Goal: Transaction & Acquisition: Purchase product/service

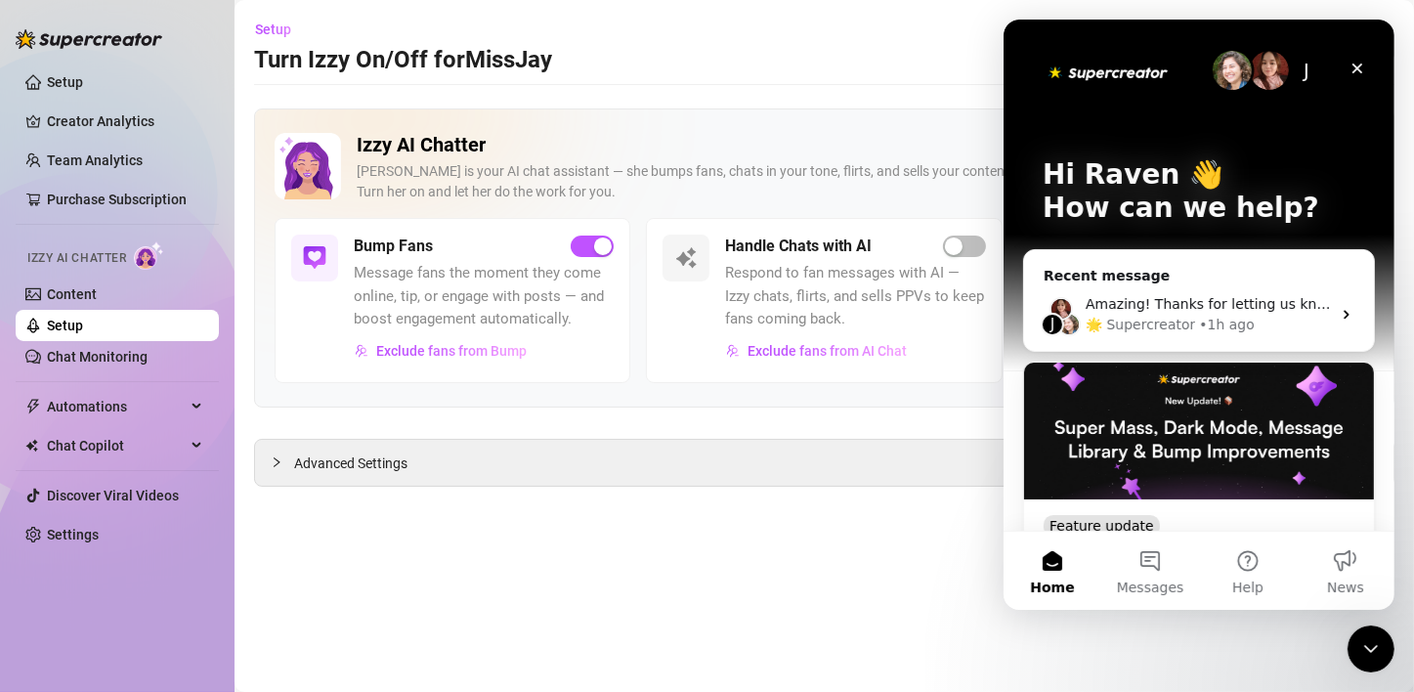
click at [827, 534] on main "Setup Turn Izzy On/Off for MissJay MissJay (jaydnafterdarkfree) Izzy AI Chatter…" at bounding box center [825, 346] width 1180 height 692
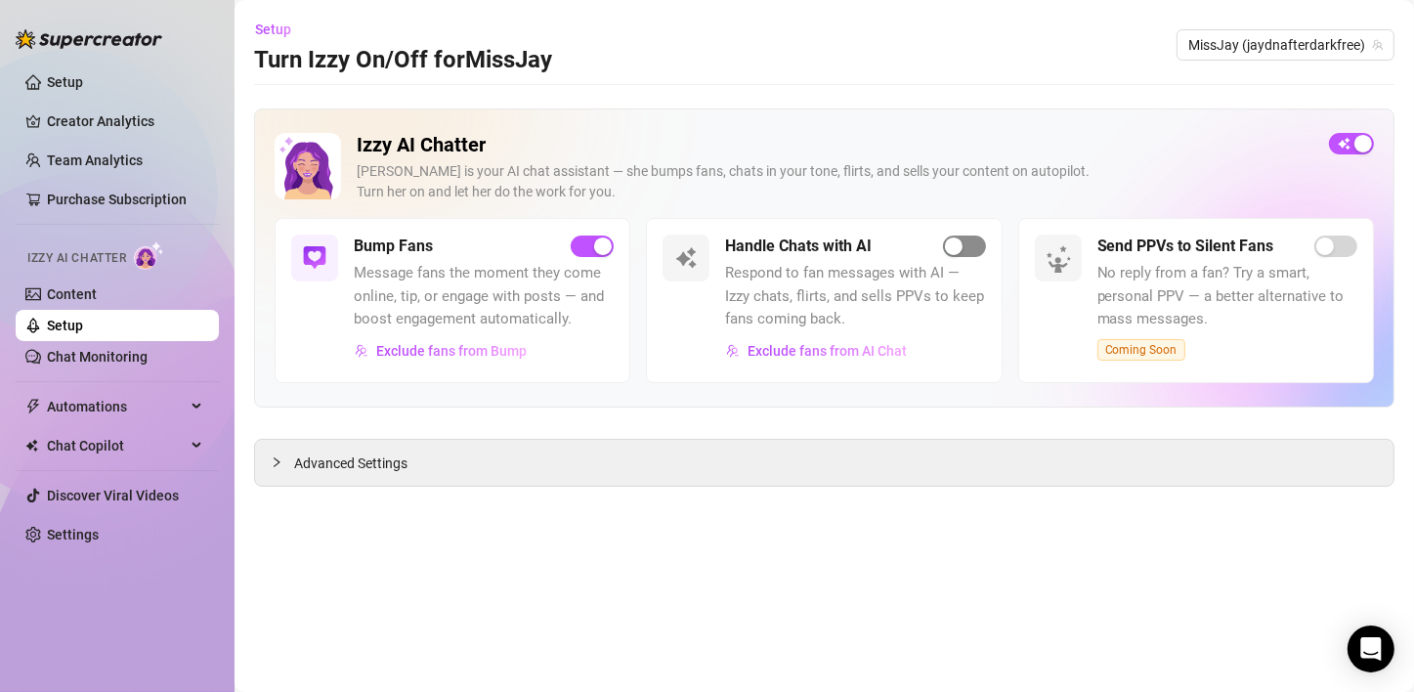
click at [956, 244] on div "button" at bounding box center [954, 247] width 18 height 18
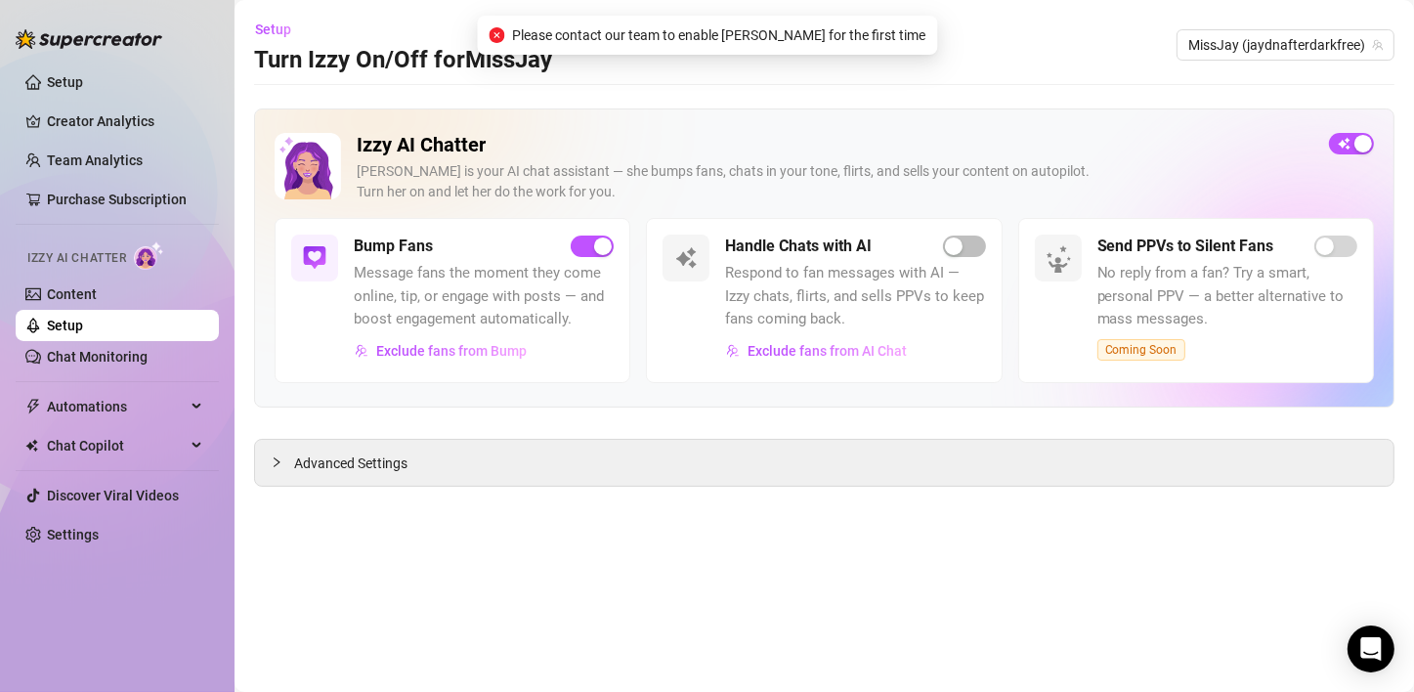
click at [973, 75] on div "Setup Turn Izzy On/Off for MissJay MissJay (jaydnafterdarkfree)" at bounding box center [824, 45] width 1141 height 63
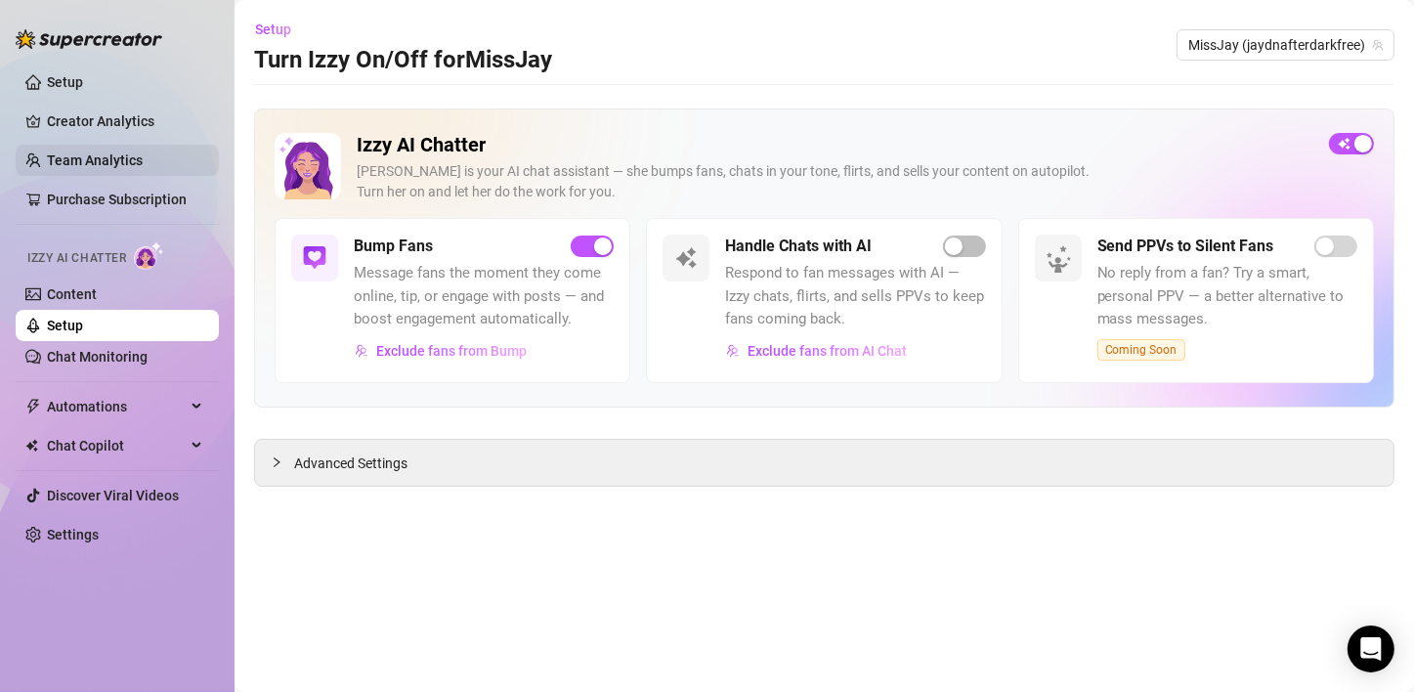
click at [88, 167] on link "Team Analytics" at bounding box center [95, 160] width 96 height 16
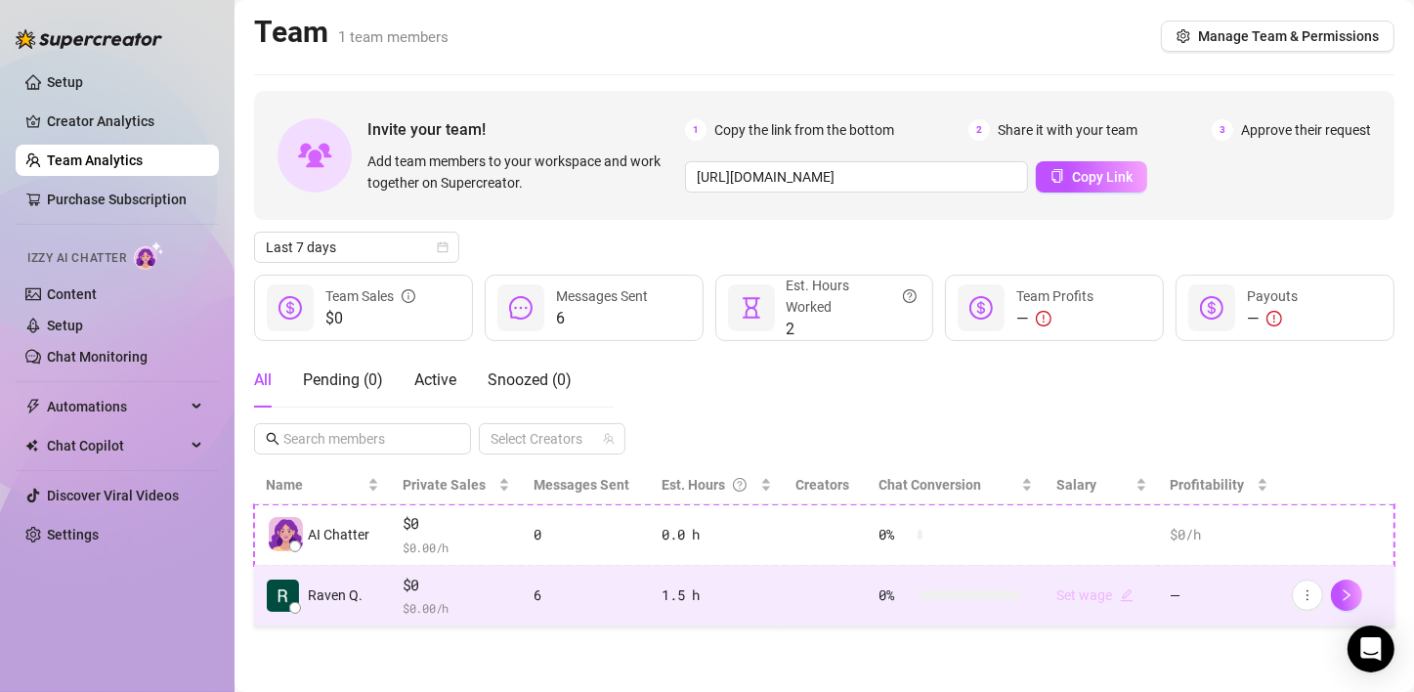
click at [1127, 600] on icon "edit" at bounding box center [1127, 595] width 13 height 13
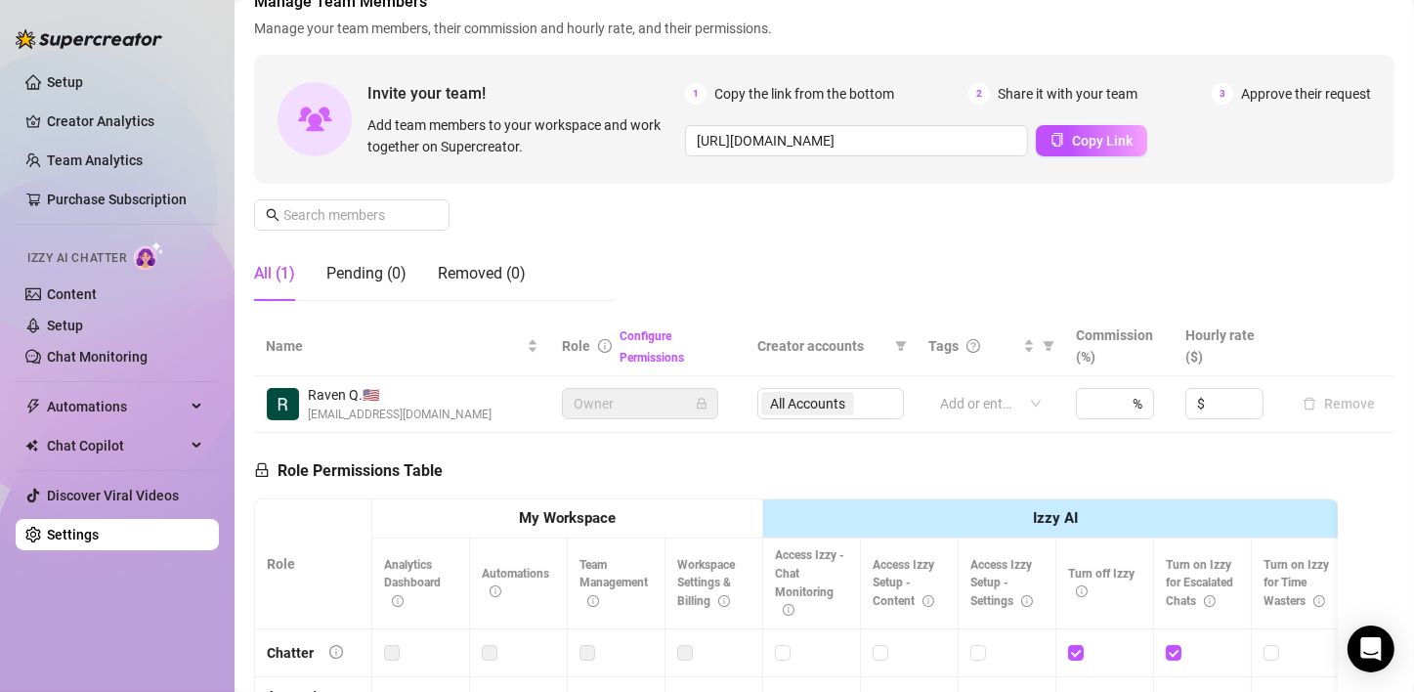
scroll to position [512, 0]
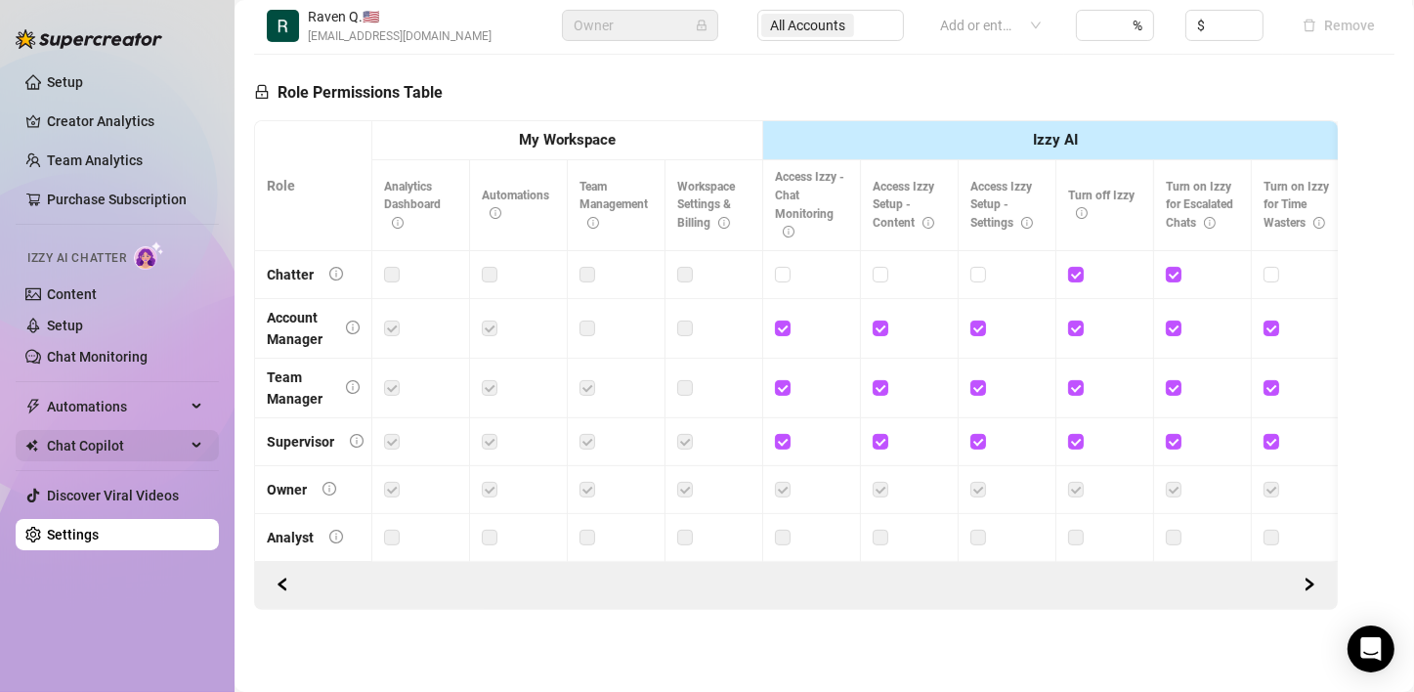
click at [160, 442] on span "Chat Copilot" at bounding box center [116, 445] width 139 height 31
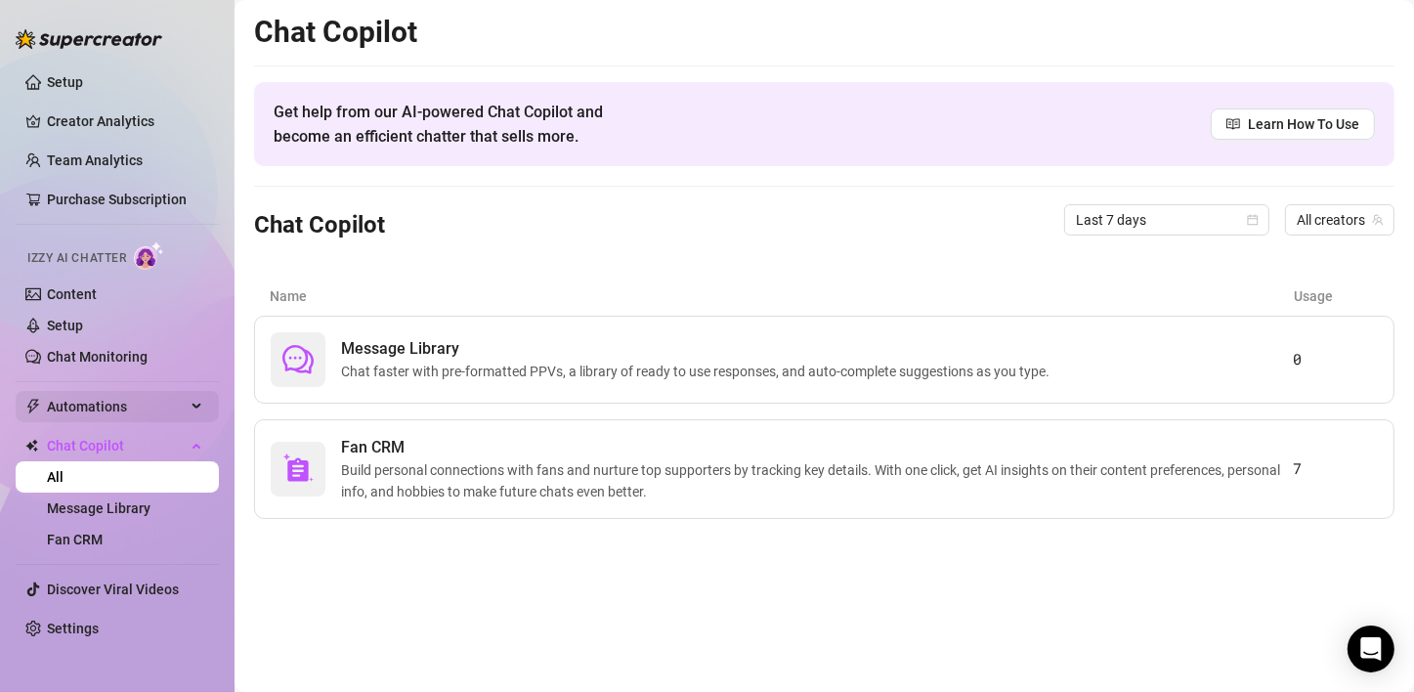
click at [170, 391] on span "Automations" at bounding box center [116, 406] width 139 height 31
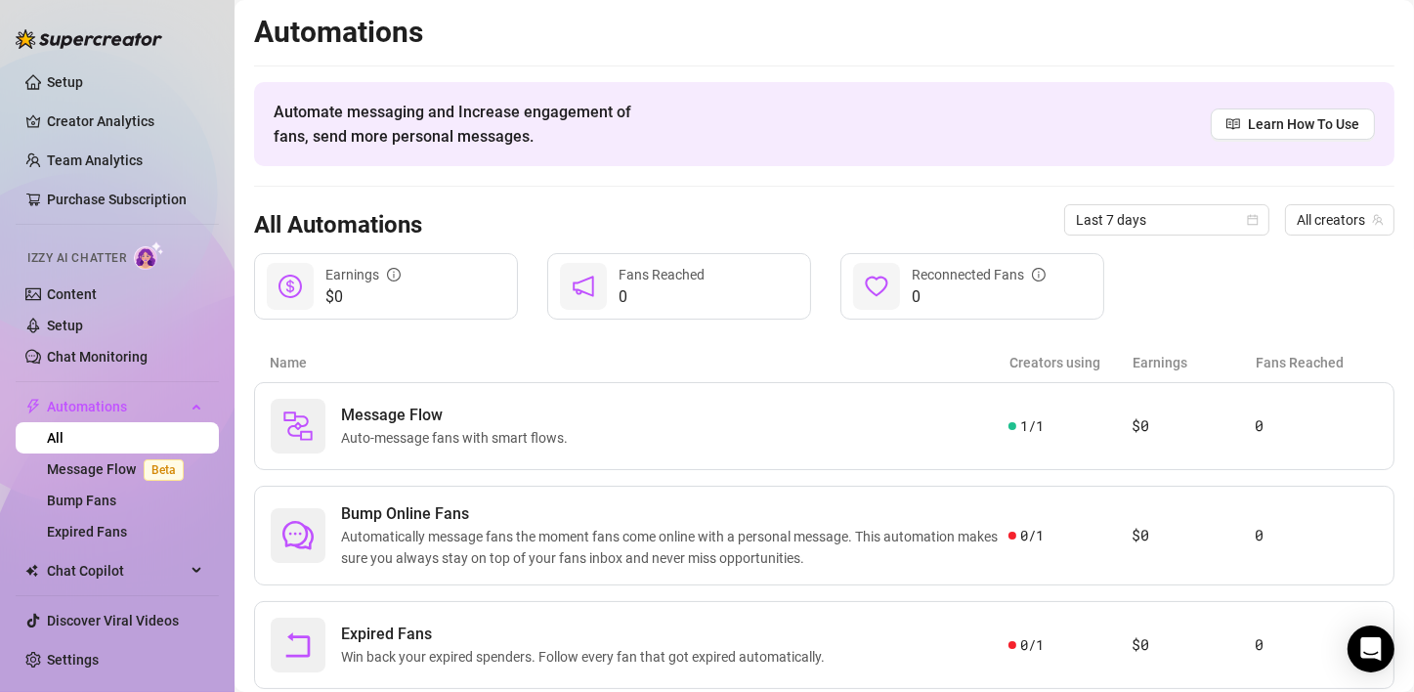
scroll to position [54, 0]
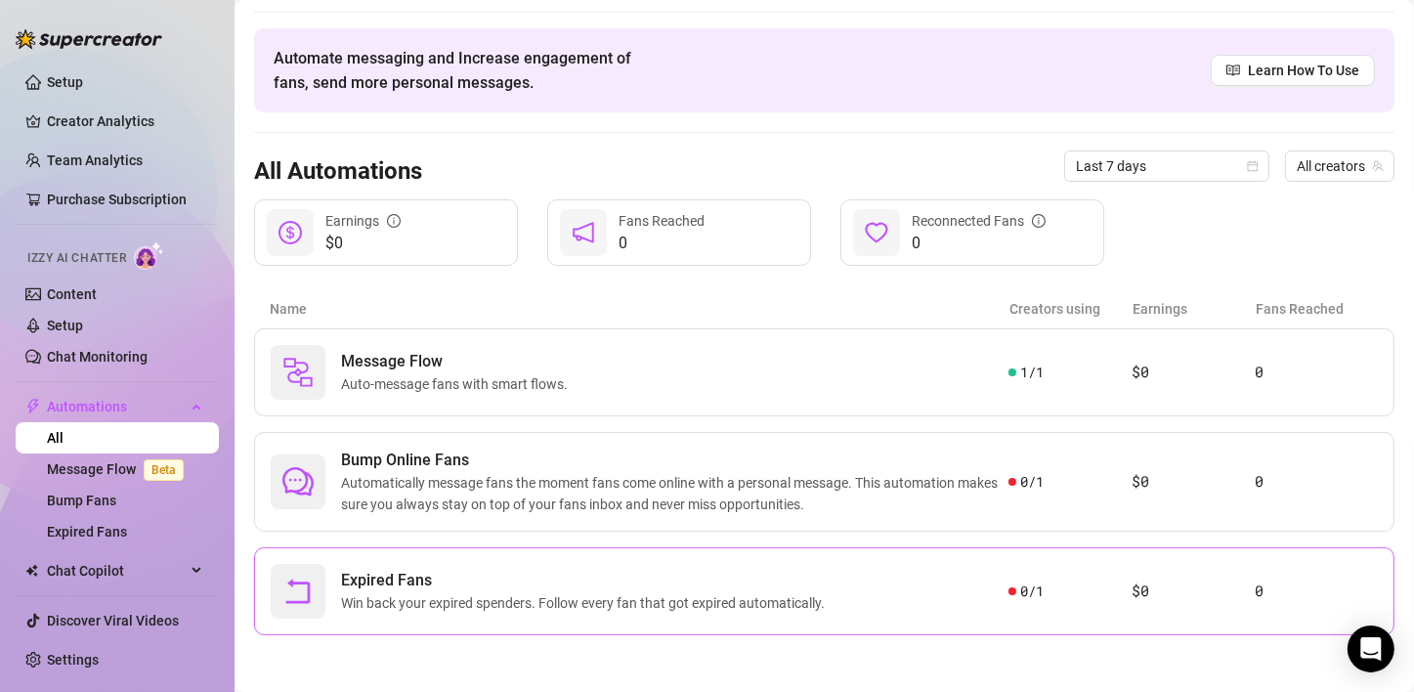
click at [1236, 586] on article "$0" at bounding box center [1193, 591] width 123 height 23
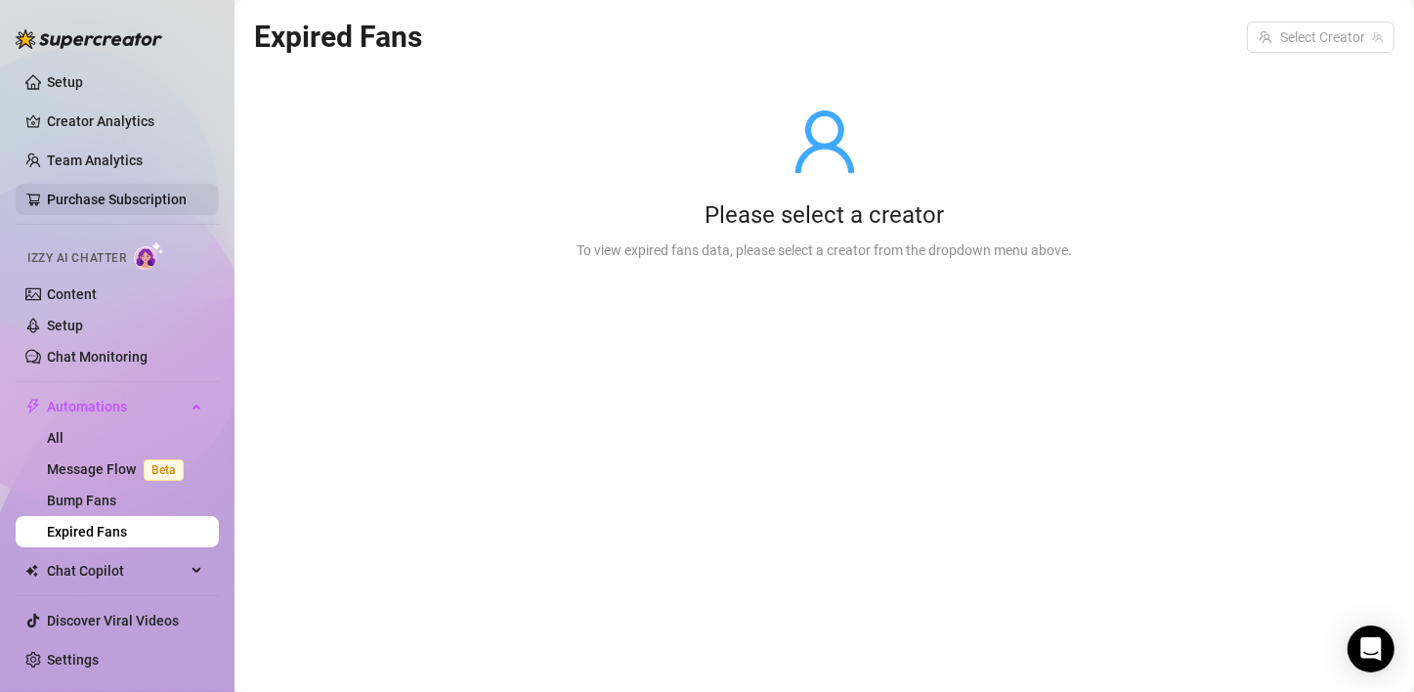
click at [149, 198] on link "Purchase Subscription" at bounding box center [117, 200] width 140 height 16
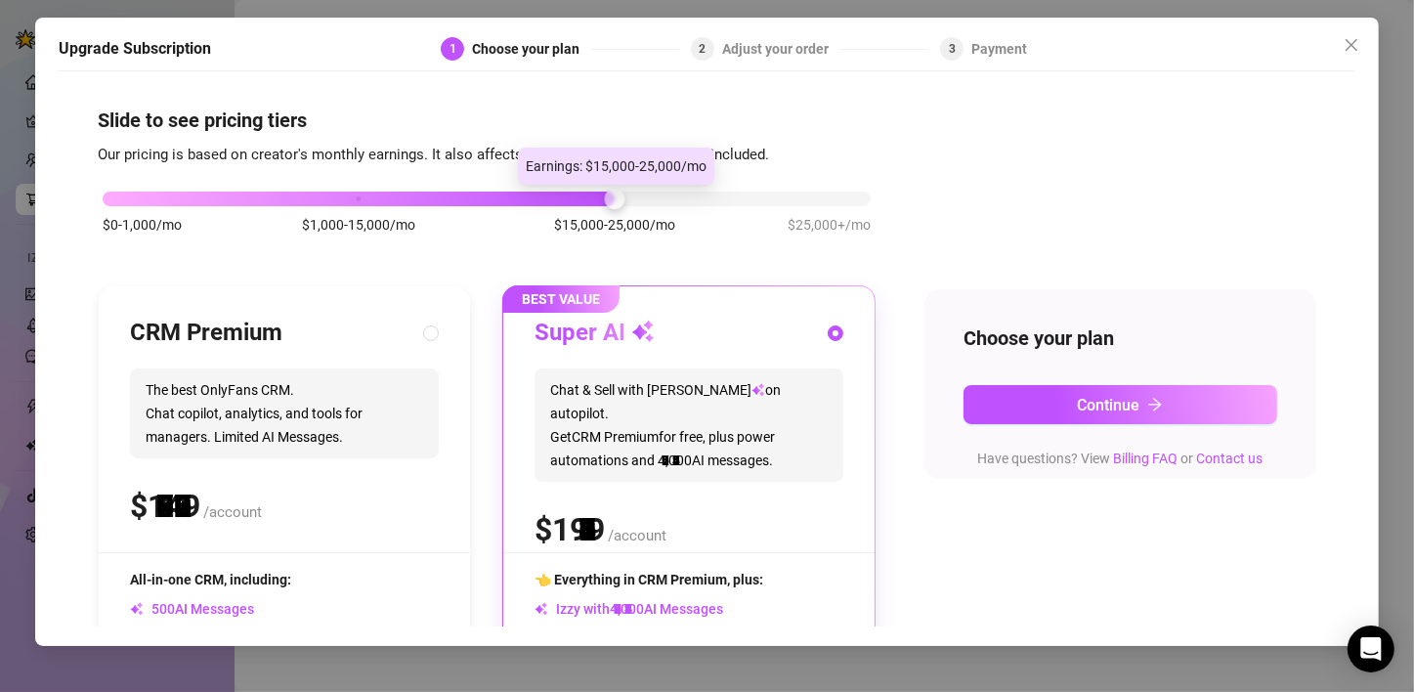
drag, startPoint x: 359, startPoint y: 201, endPoint x: 582, endPoint y: 205, distance: 222.9
click at [582, 205] on div "$0-1,000/mo $1,000-15,000/mo $15,000-25,000/mo $25,000+/mo" at bounding box center [487, 222] width 778 height 110
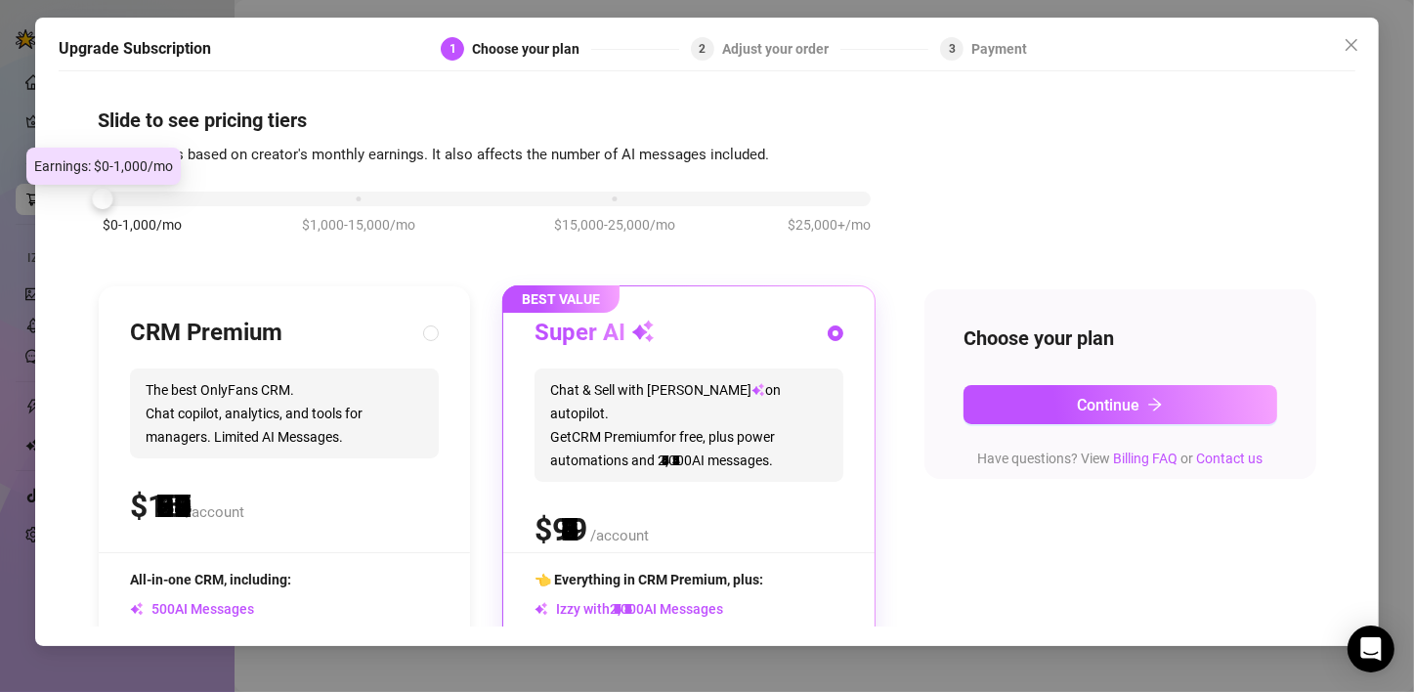
drag, startPoint x: 610, startPoint y: 197, endPoint x: 127, endPoint y: 209, distance: 483.0
click at [127, 209] on div "$0-1,000/mo $1,000-15,000/mo $15,000-25,000/mo $25,000+/mo" at bounding box center [487, 222] width 778 height 110
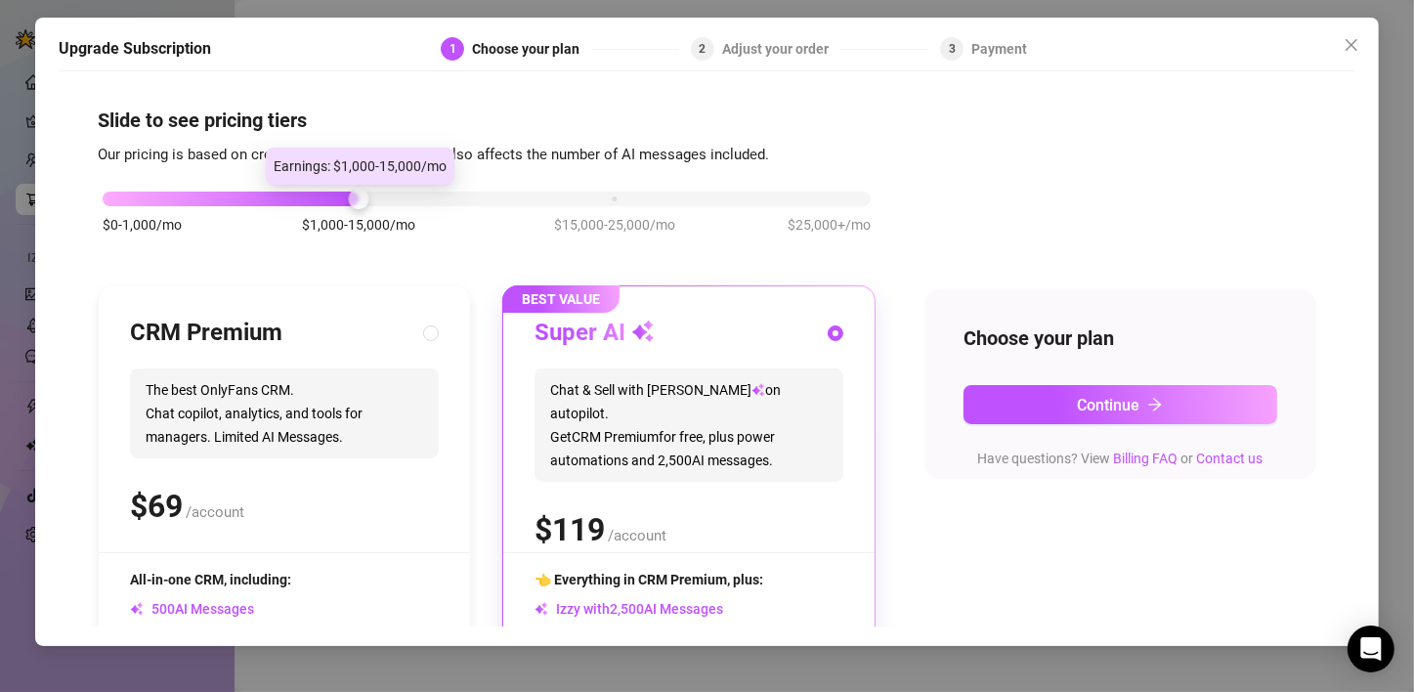
drag, startPoint x: 104, startPoint y: 203, endPoint x: 243, endPoint y: 199, distance: 139.8
click at [243, 199] on div "$0-1,000/mo $1,000-15,000/mo $15,000-25,000/mo $25,000+/mo" at bounding box center [487, 194] width 768 height 12
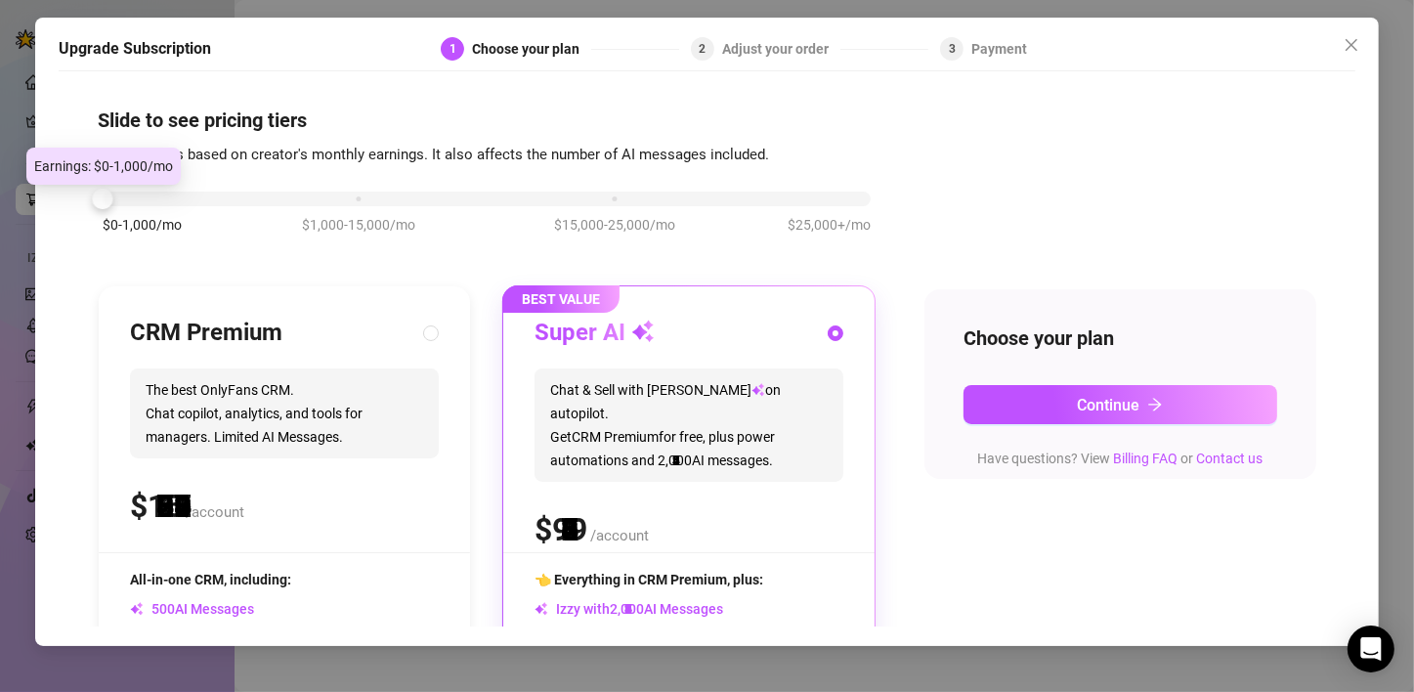
drag, startPoint x: 310, startPoint y: 201, endPoint x: 38, endPoint y: 207, distance: 271.8
click at [38, 207] on div "Upgrade Subscription 1 Choose your plan 2 Adjust your order 3 Payment Slide to …" at bounding box center [707, 332] width 1344 height 628
click at [1358, 57] on button "Close" at bounding box center [1351, 44] width 31 height 31
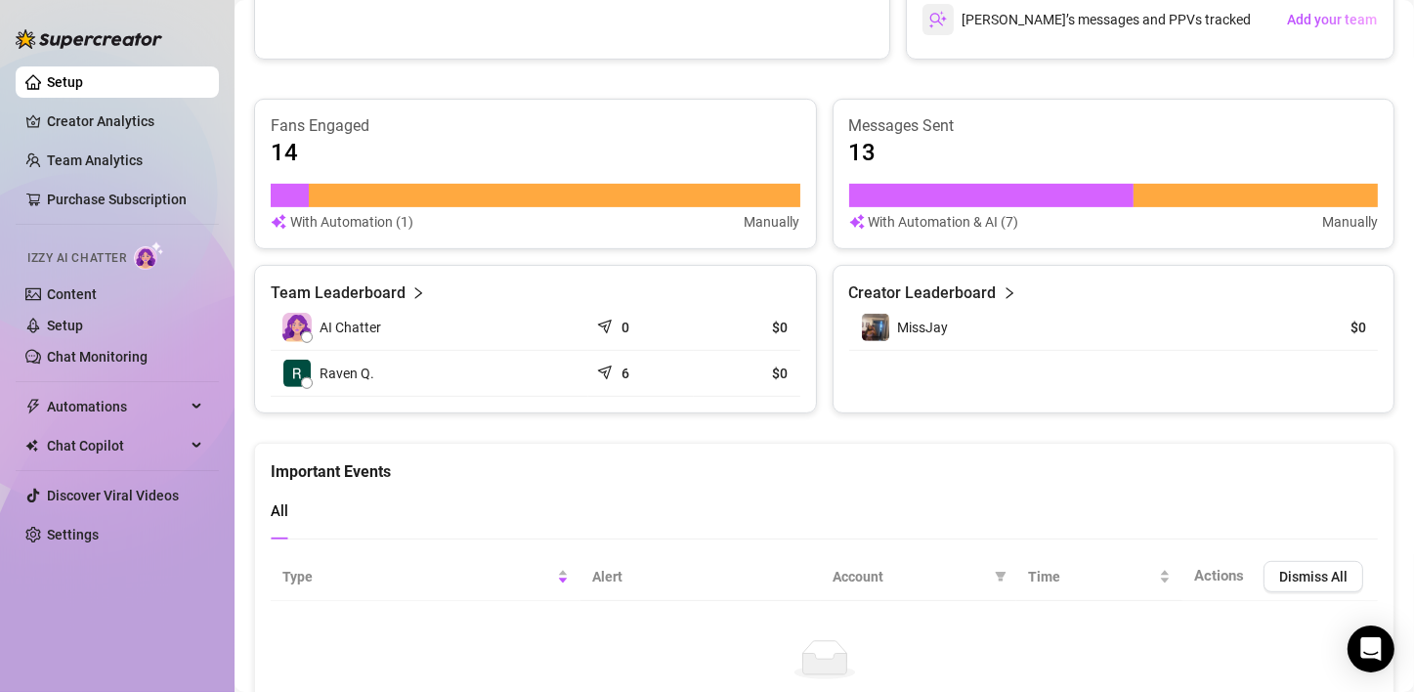
scroll to position [782, 0]
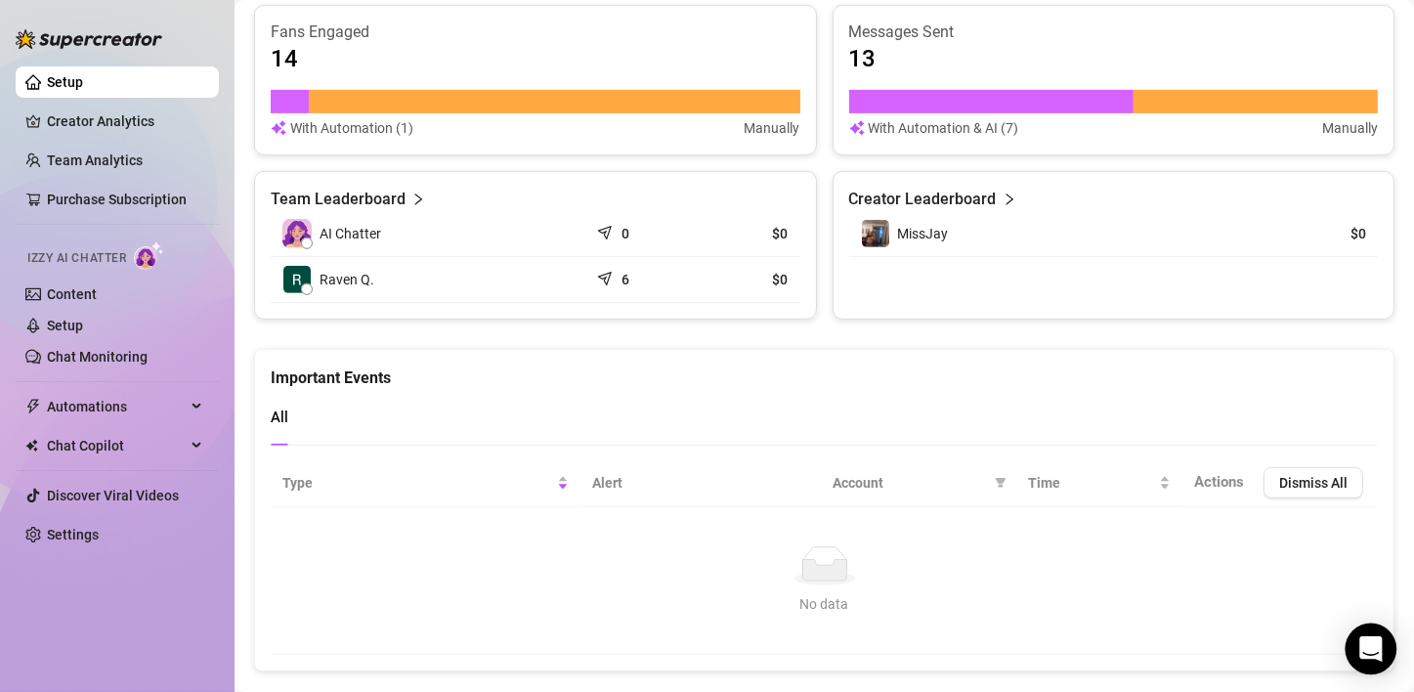
click at [1373, 658] on icon "Open Intercom Messenger" at bounding box center [1371, 648] width 25 height 25
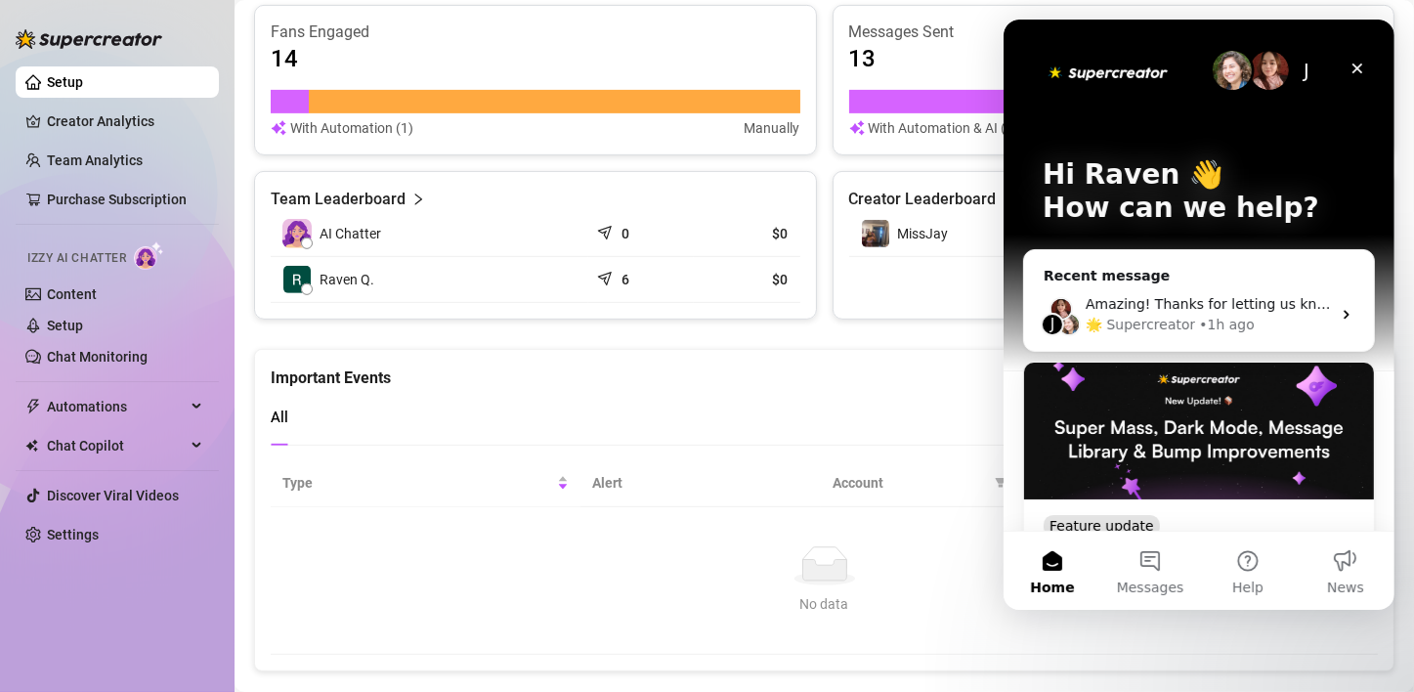
click at [1161, 324] on div "🌟 Supercreator" at bounding box center [1139, 325] width 109 height 21
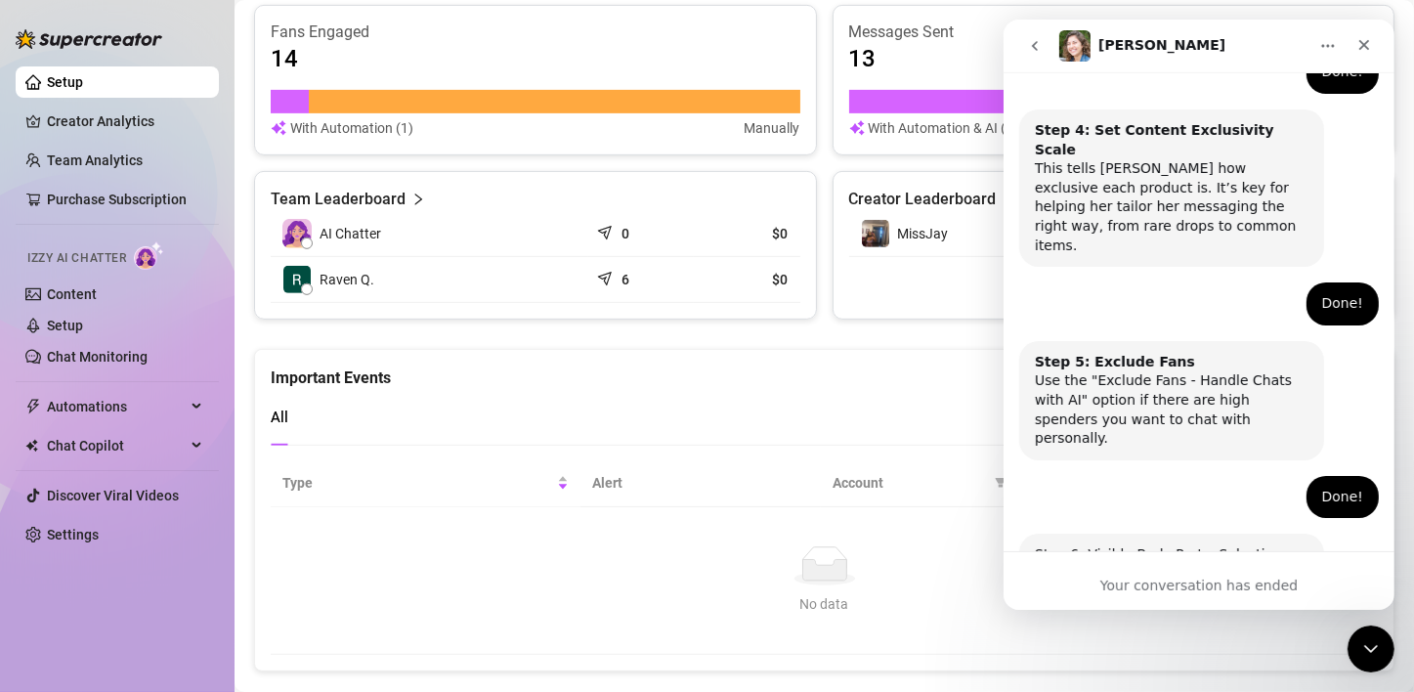
scroll to position [1304, 0]
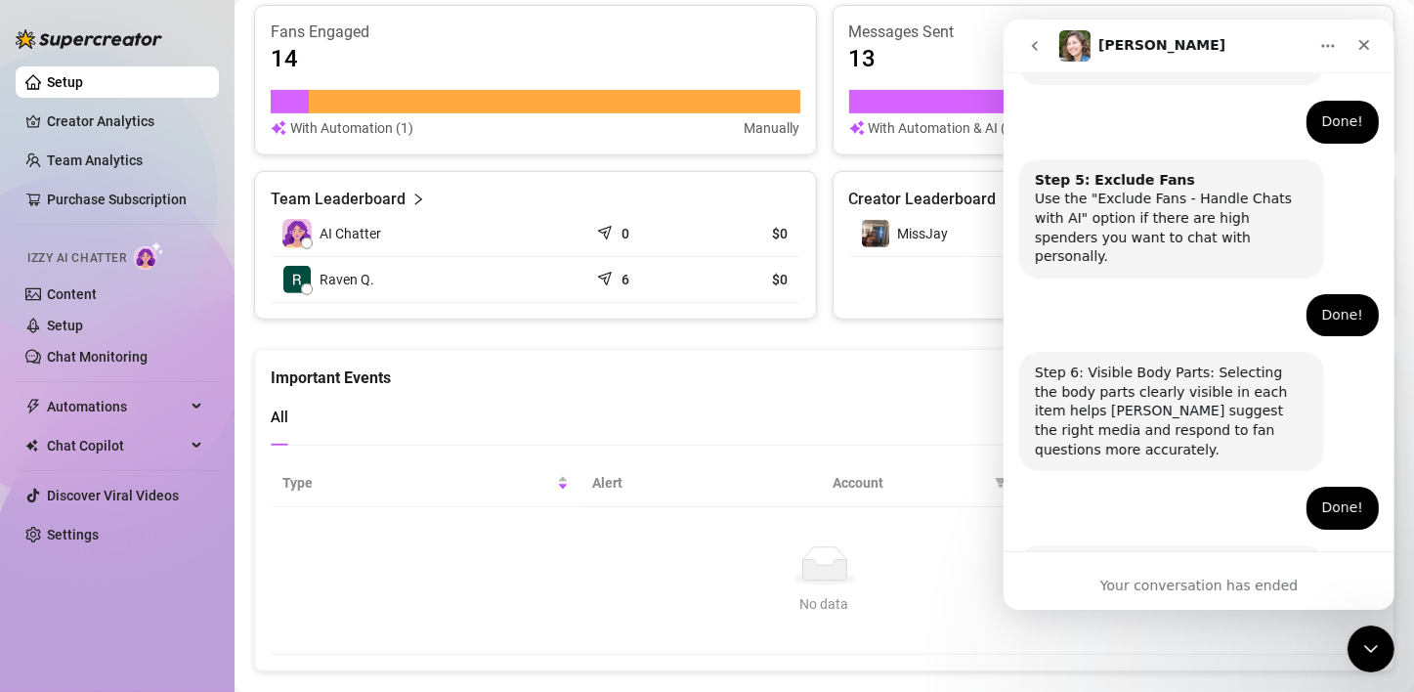
click at [1194, 545] on div "Amazing! Thanks for letting us know, I’ll review your bio now and make sure eve…" at bounding box center [1170, 604] width 305 height 119
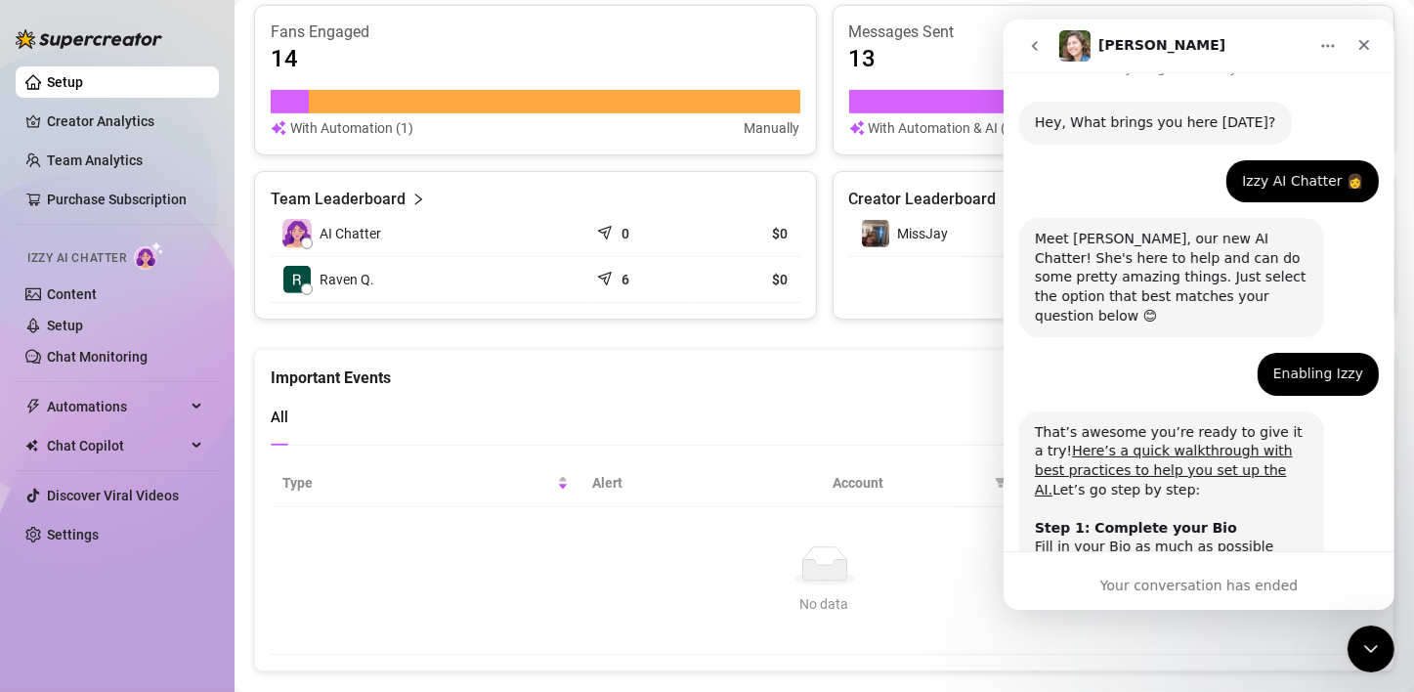
scroll to position [0, 0]
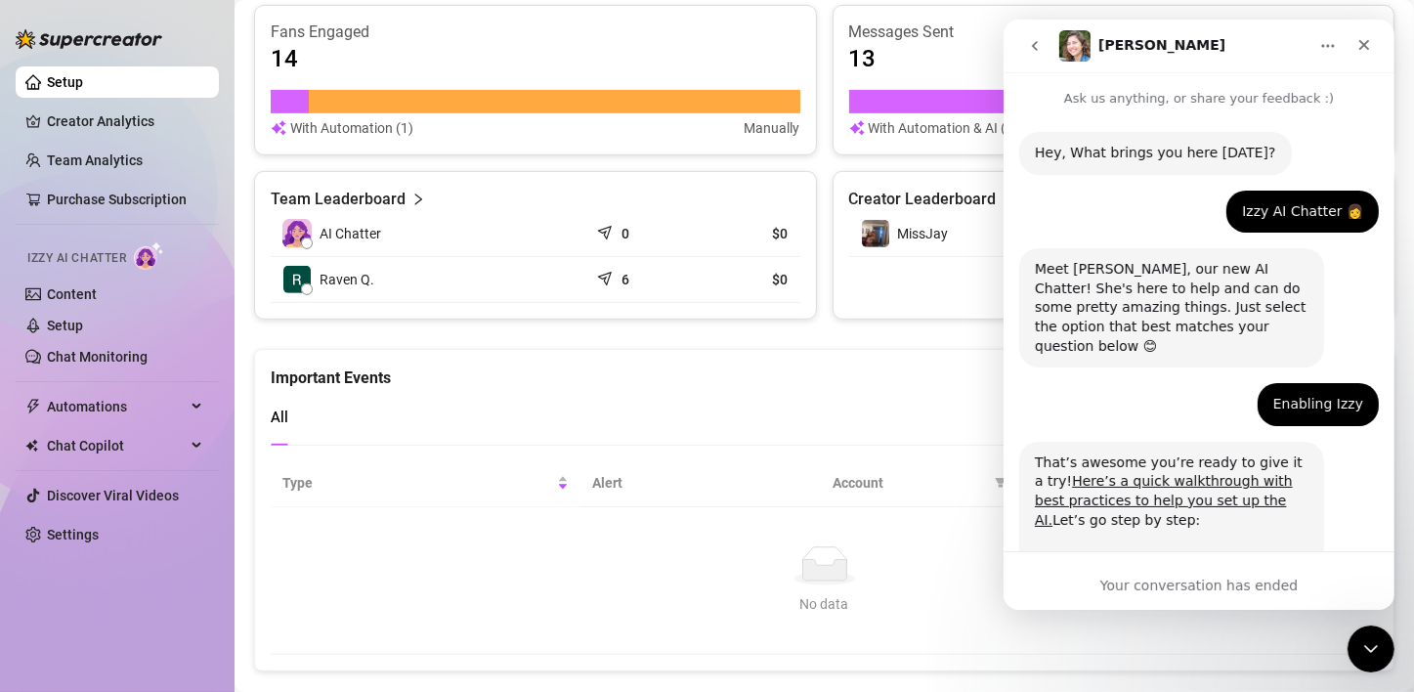
click at [1029, 53] on icon "go back" at bounding box center [1034, 46] width 16 height 16
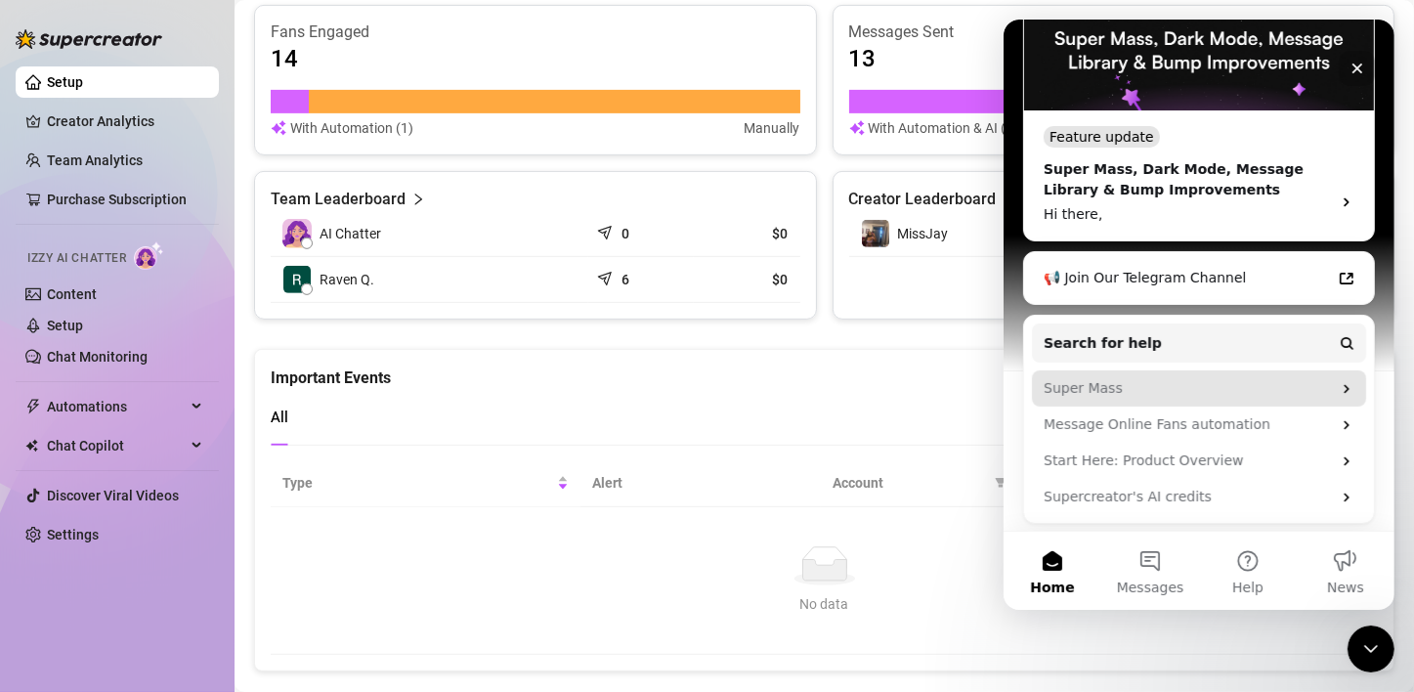
scroll to position [390, 0]
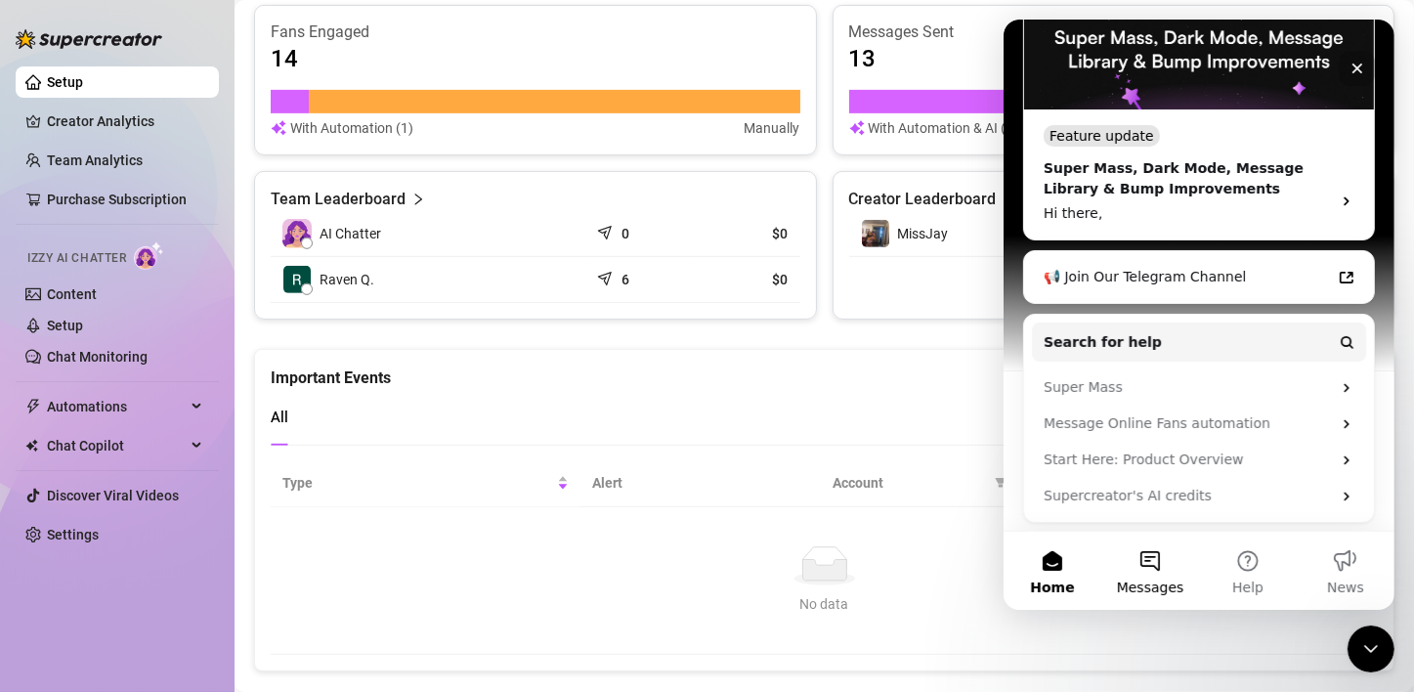
click at [1141, 552] on button "Messages" at bounding box center [1150, 571] width 98 height 78
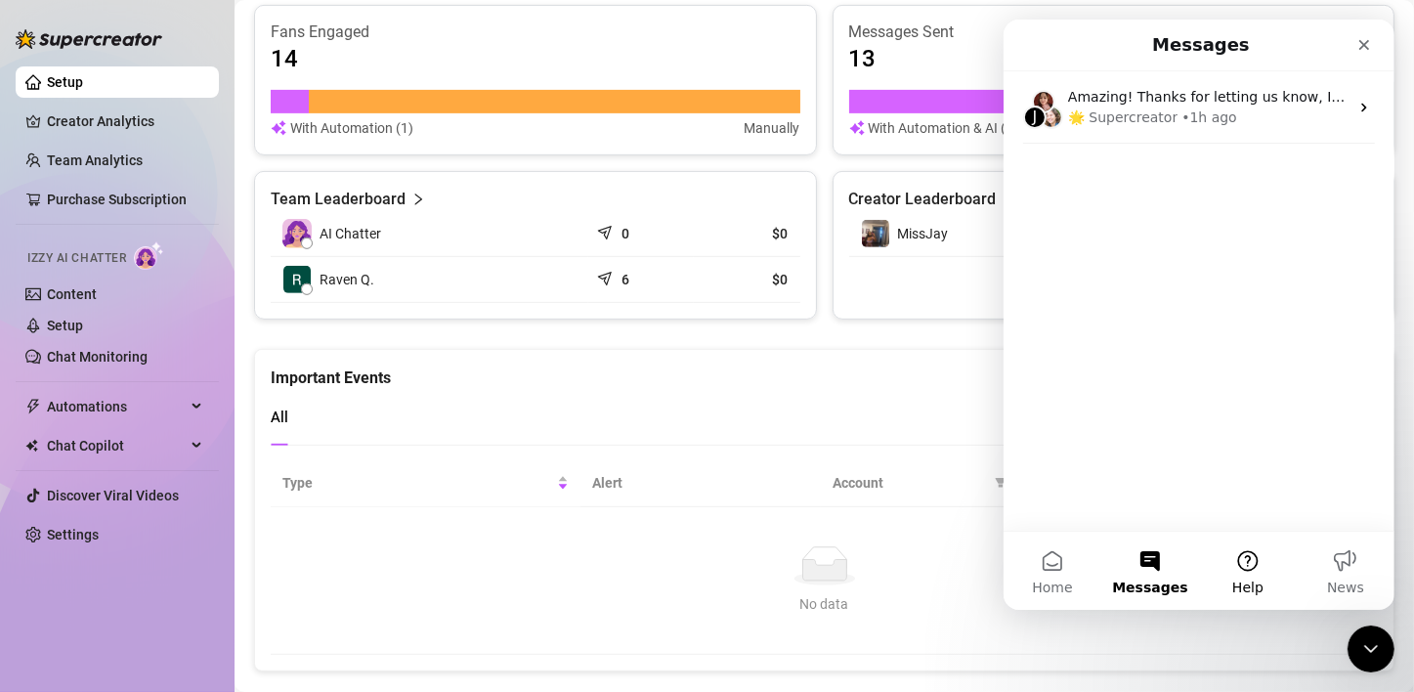
click at [1258, 574] on button "Help" at bounding box center [1247, 571] width 98 height 78
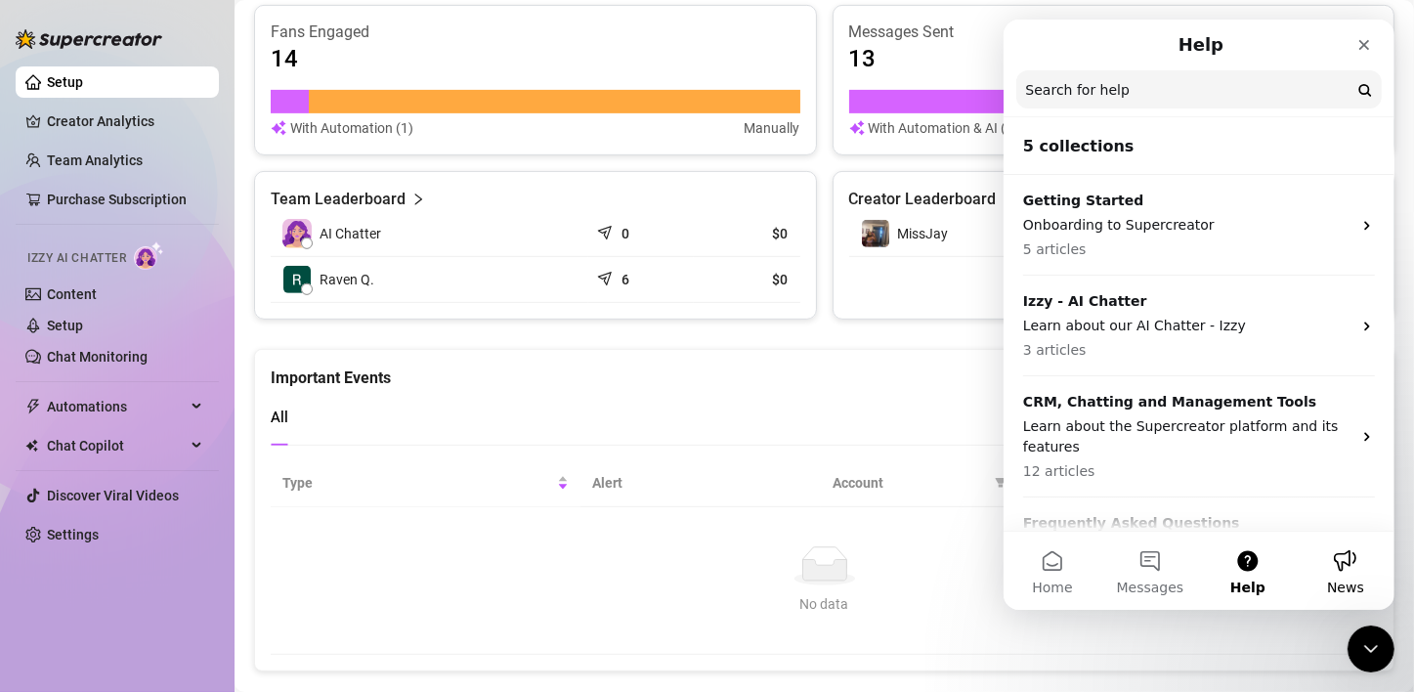
click at [1345, 587] on span "News" at bounding box center [1344, 588] width 37 height 14
